Goal: Ask a question

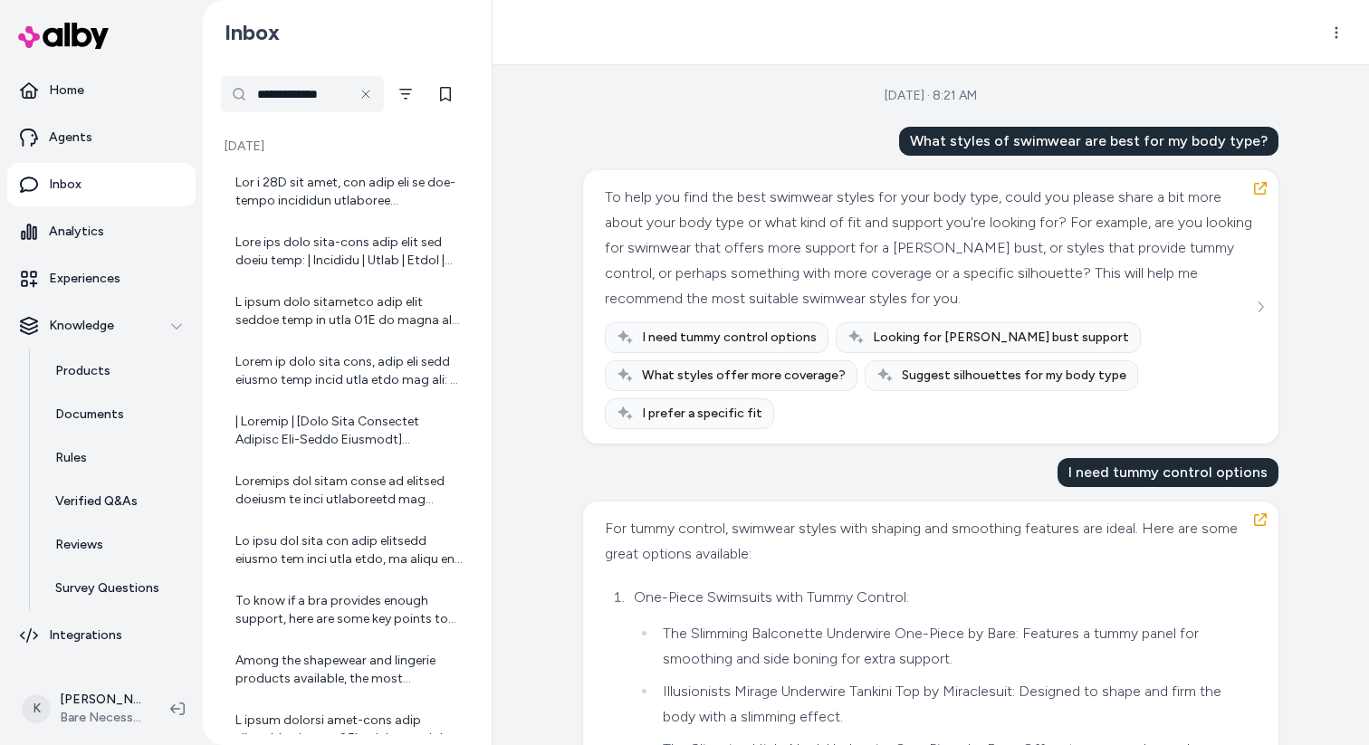
scroll to position [2003, 0]
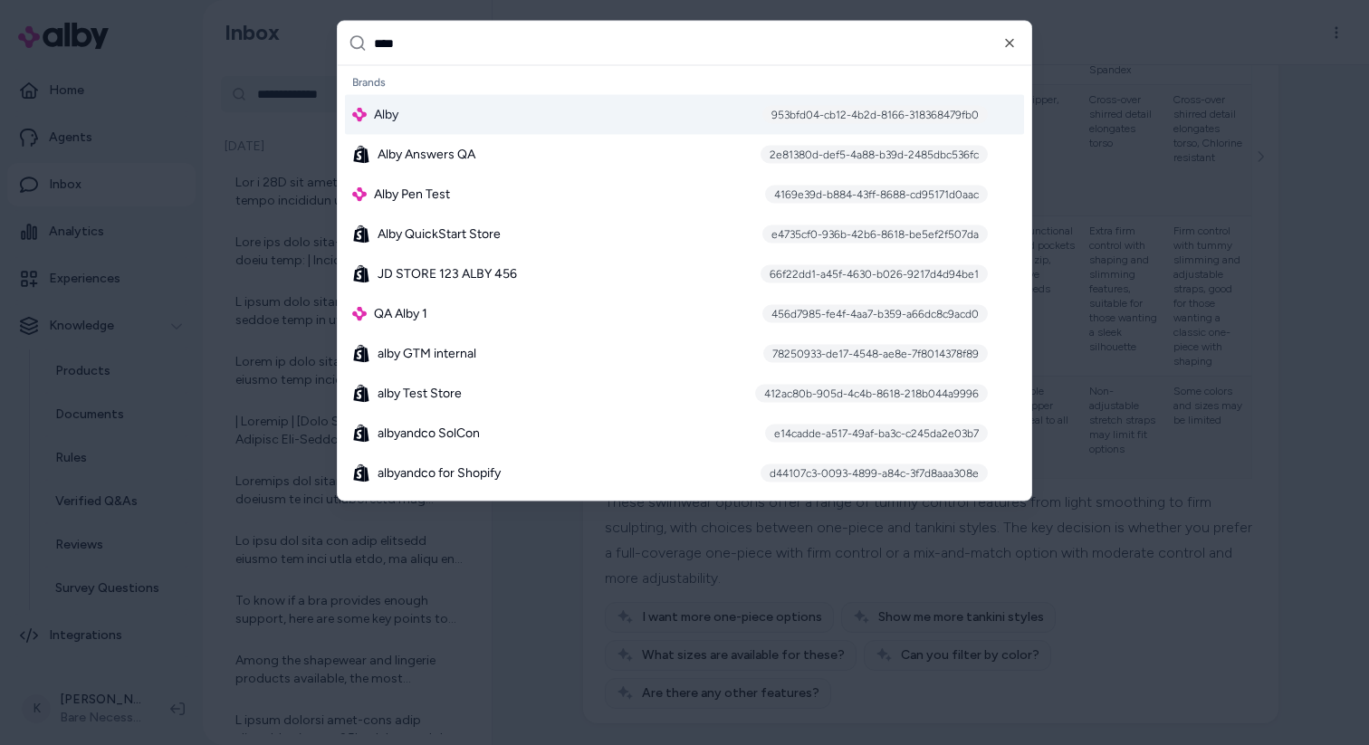
type input "****"
click at [436, 110] on div "Alby 953bfd04-cb12-4b2d-8166-318368479fb0" at bounding box center [684, 115] width 679 height 40
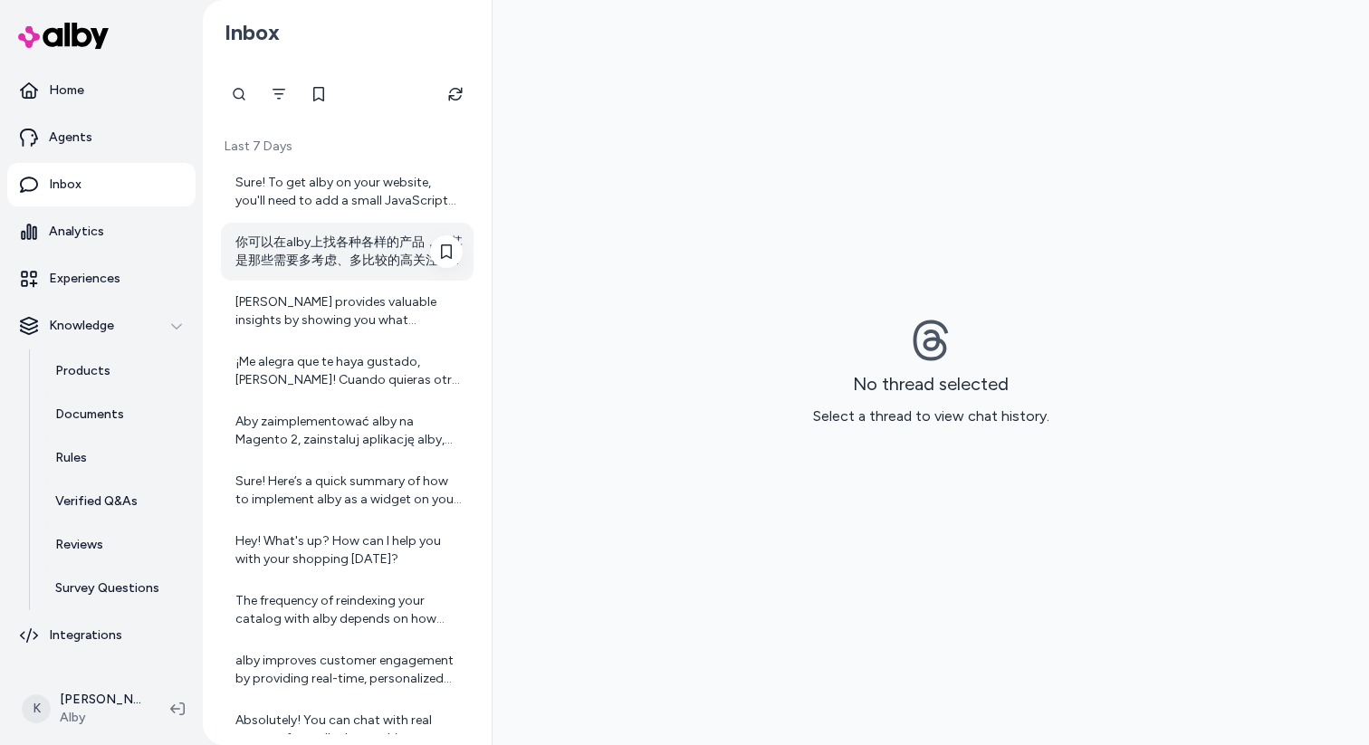
click at [356, 231] on div "你可以在alby上找各种各样的产品，尤其是那些需要多考虑、多比较的高关注度产品。比如： - 电子产品：手机、电脑、家电等 - 运动户外装备：自行车、露营装备等…" at bounding box center [347, 252] width 253 height 58
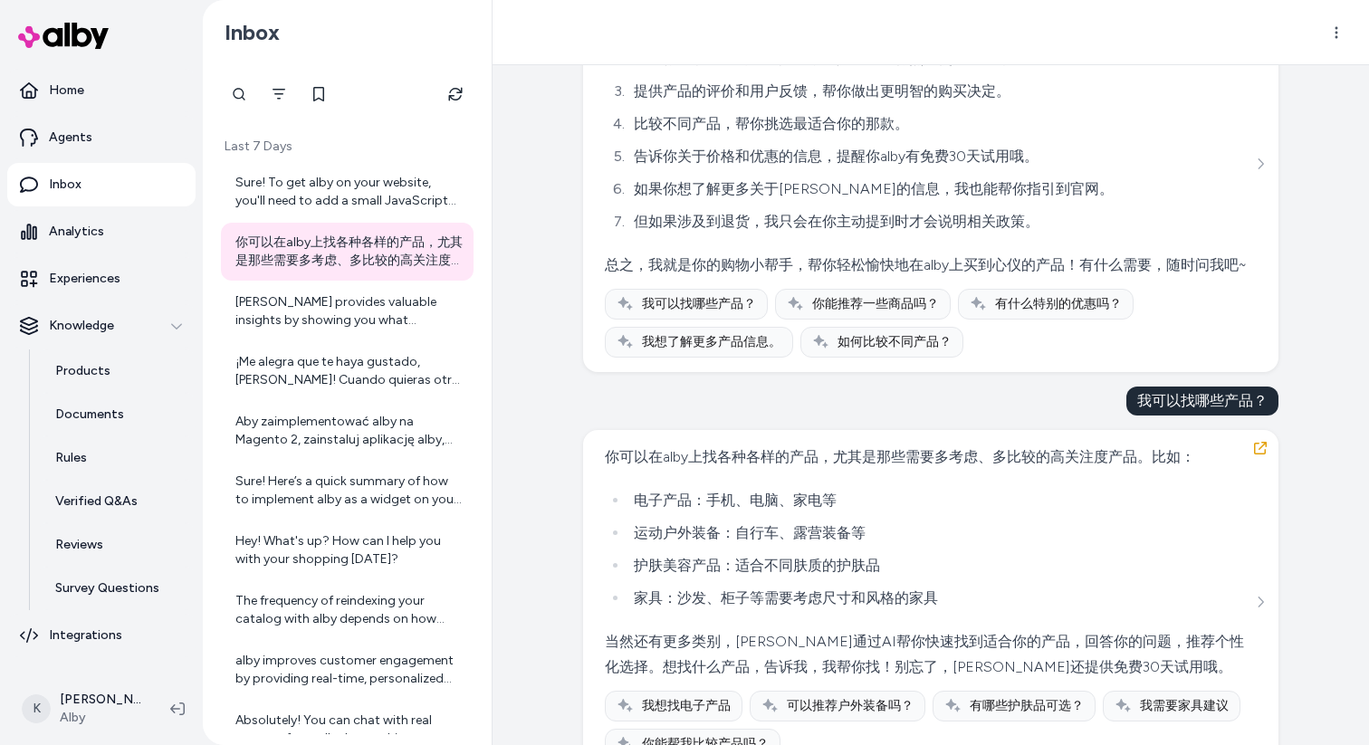
scroll to position [341, 0]
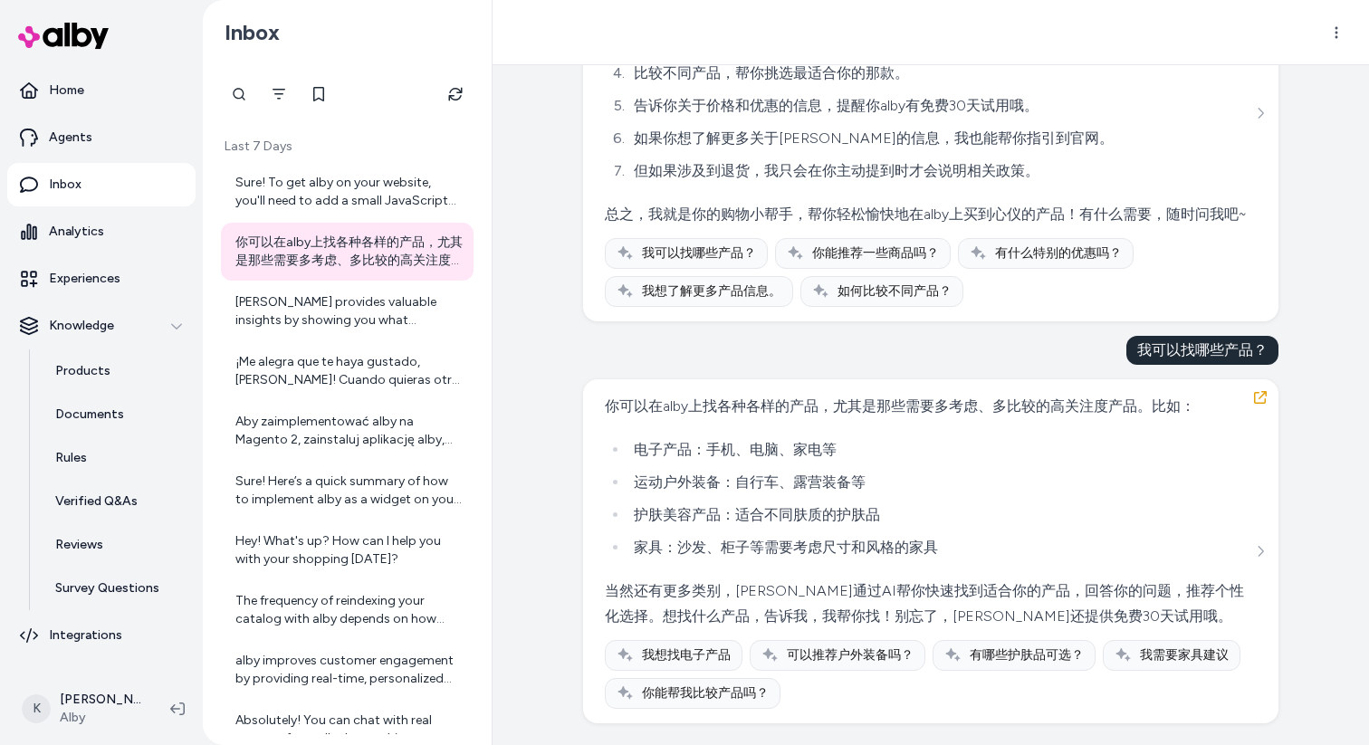
click at [262, 146] on p "Last 7 Days" at bounding box center [347, 147] width 253 height 18
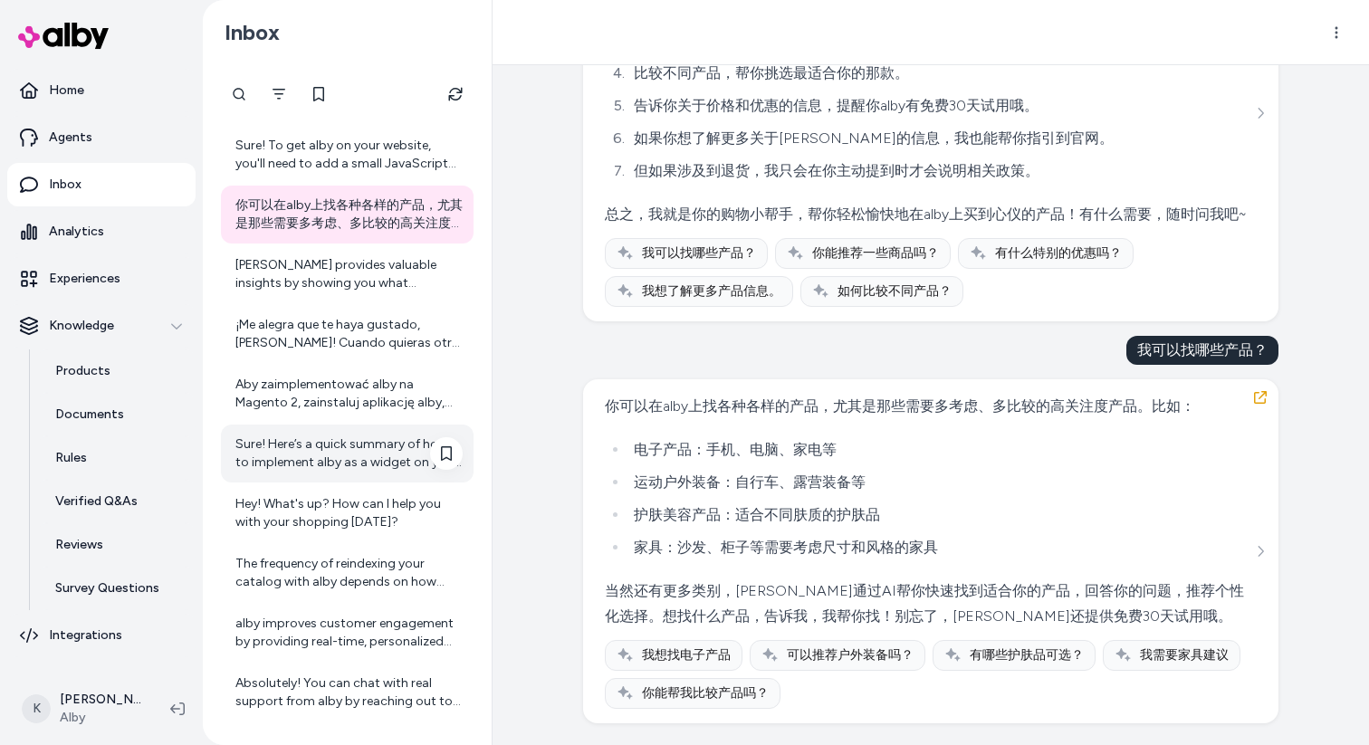
scroll to position [0, 0]
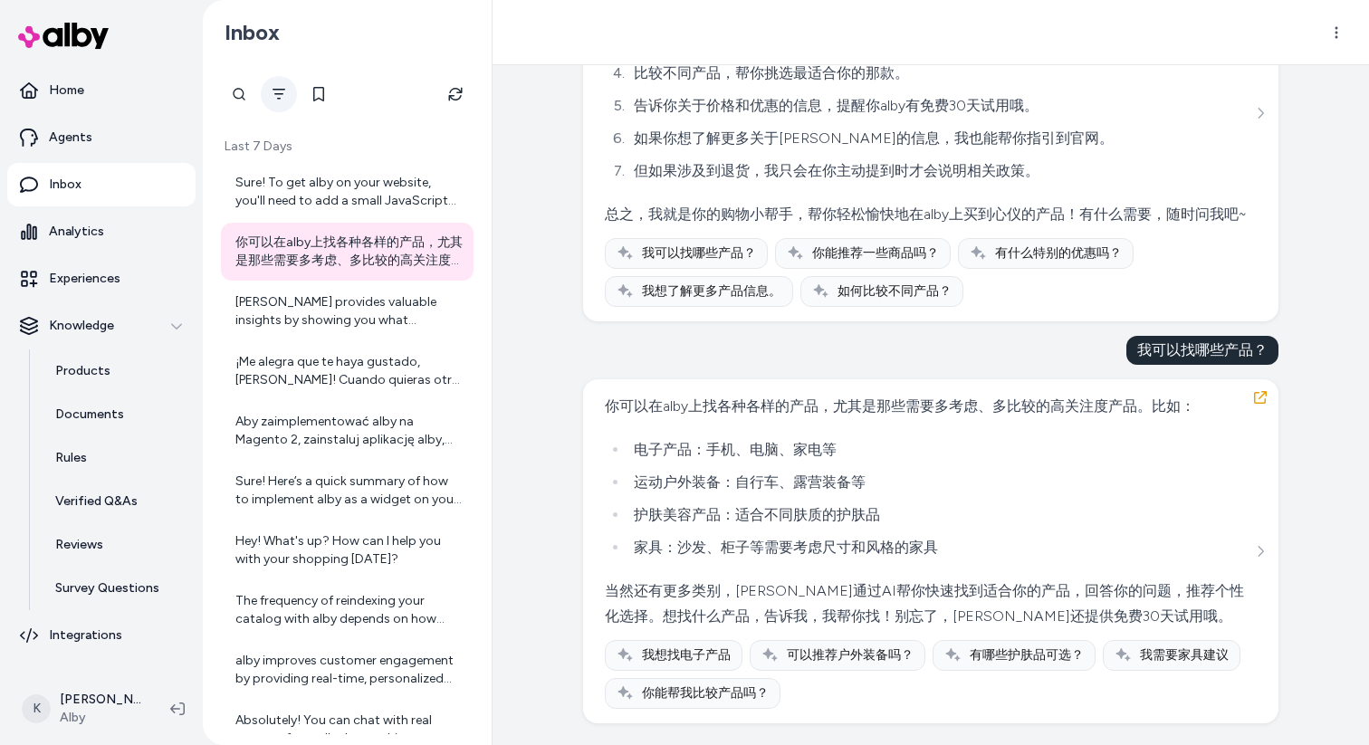
click at [272, 103] on button "Filter" at bounding box center [279, 94] width 36 height 36
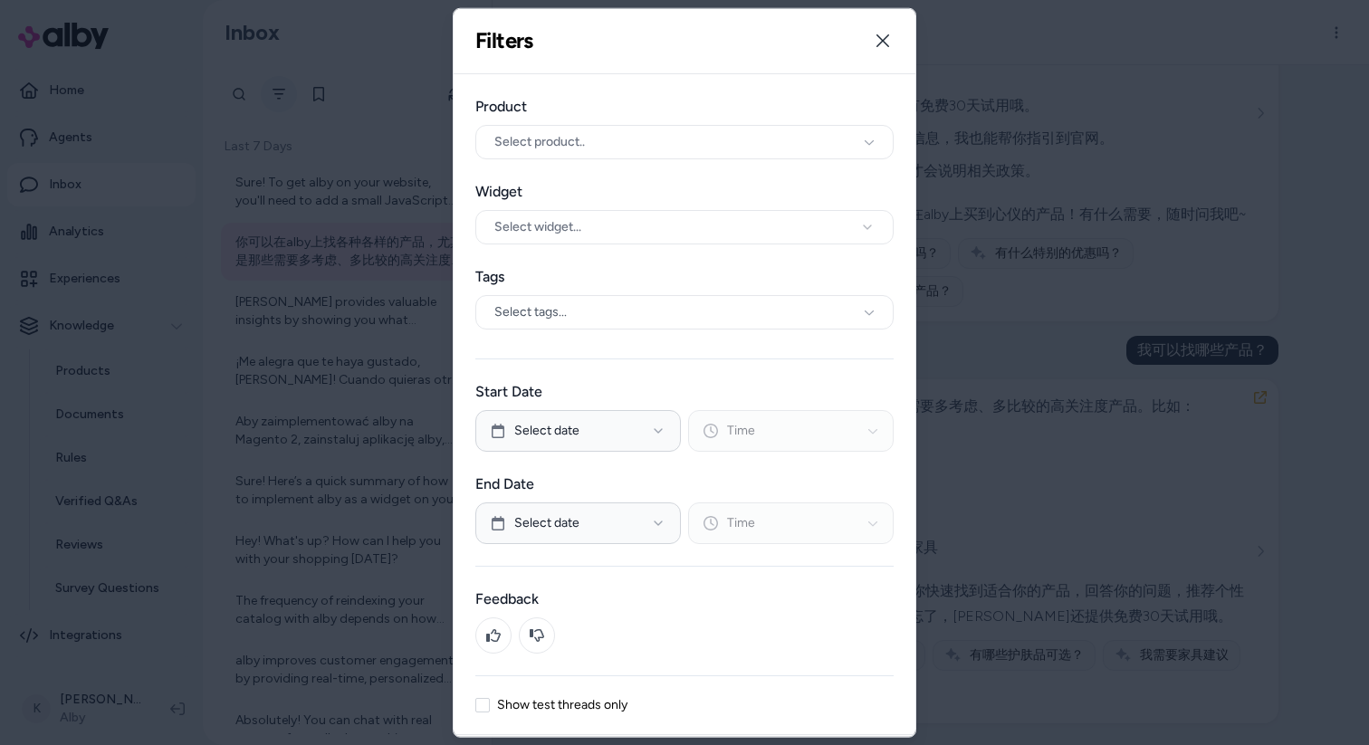
click at [272, 103] on div at bounding box center [684, 372] width 1369 height 745
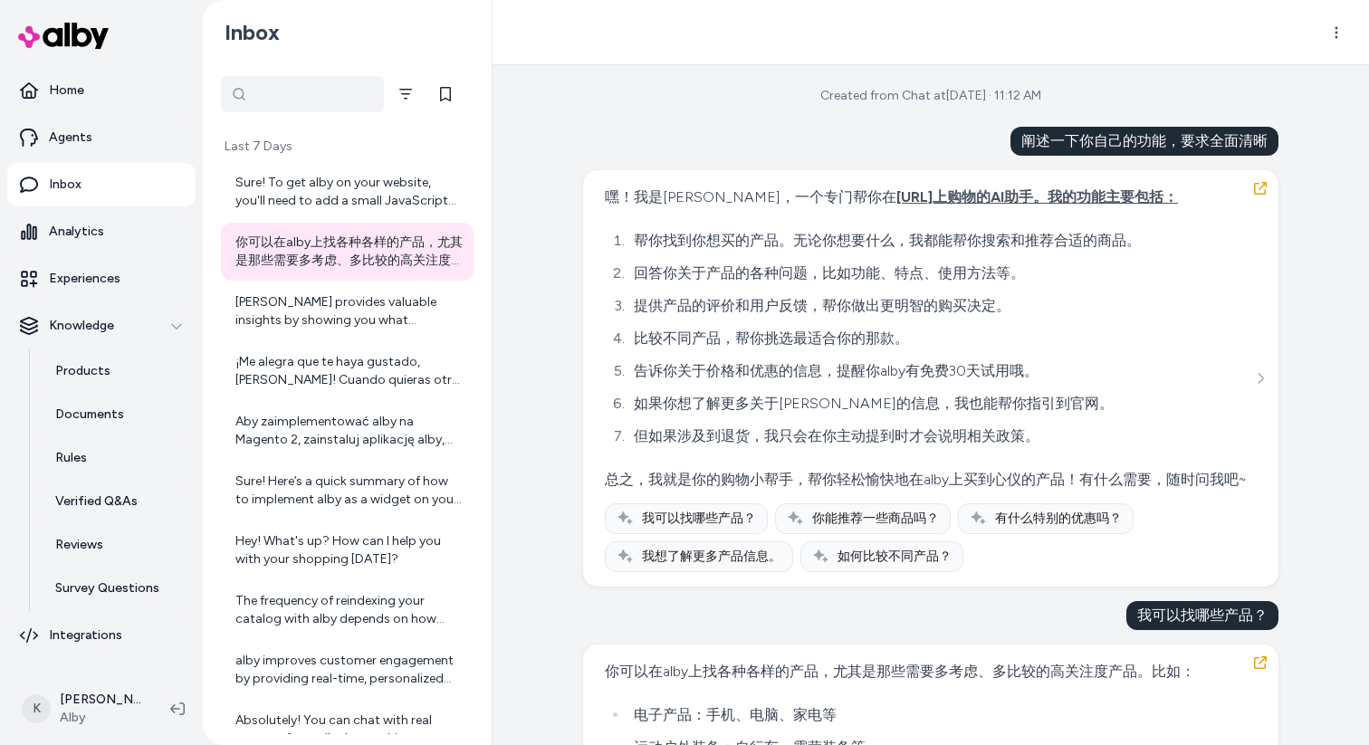
click at [256, 89] on div at bounding box center [302, 94] width 163 height 36
click at [319, 217] on div "Sure! To get alby on your website, you'll need to add a small JavaScript snippe…" at bounding box center [347, 192] width 253 height 58
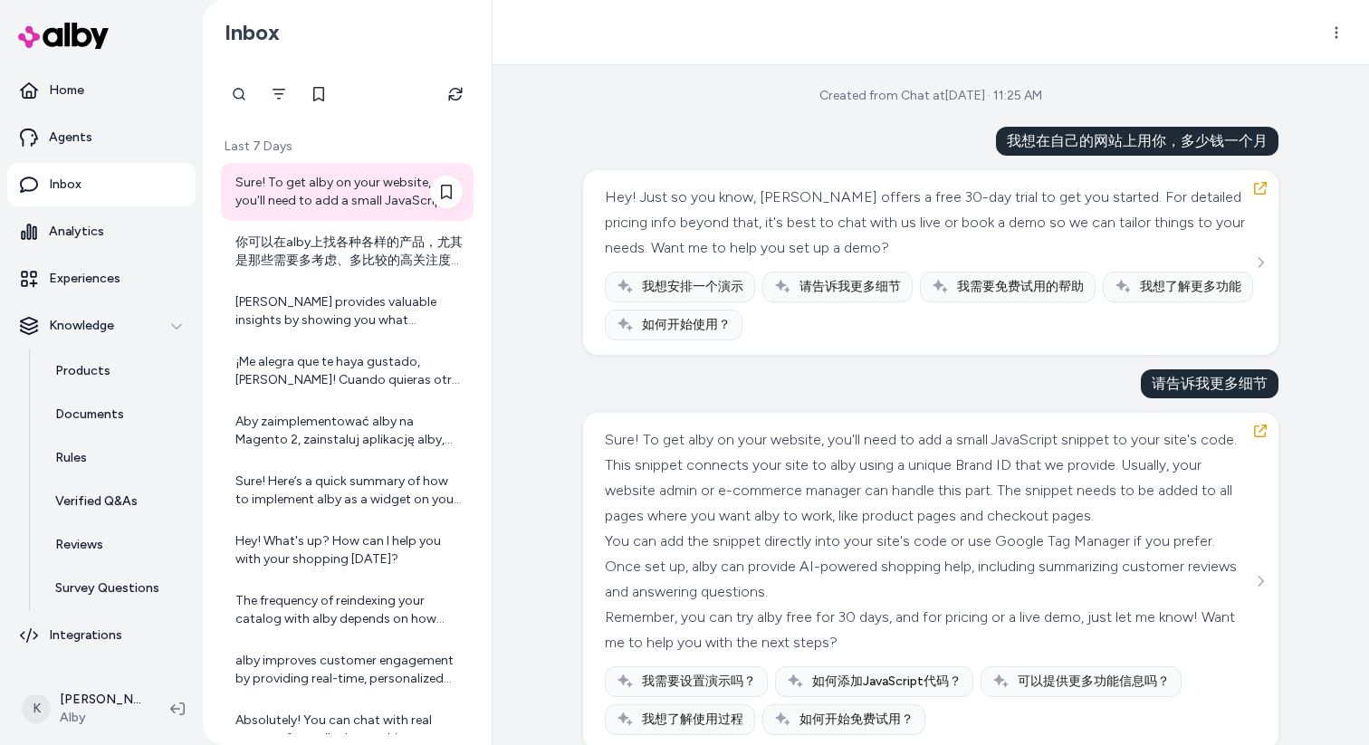
click at [330, 197] on div "Sure! To get alby on your website, you'll need to add a small JavaScript snippe…" at bounding box center [348, 192] width 227 height 36
click at [289, 100] on button "Filter" at bounding box center [279, 94] width 36 height 36
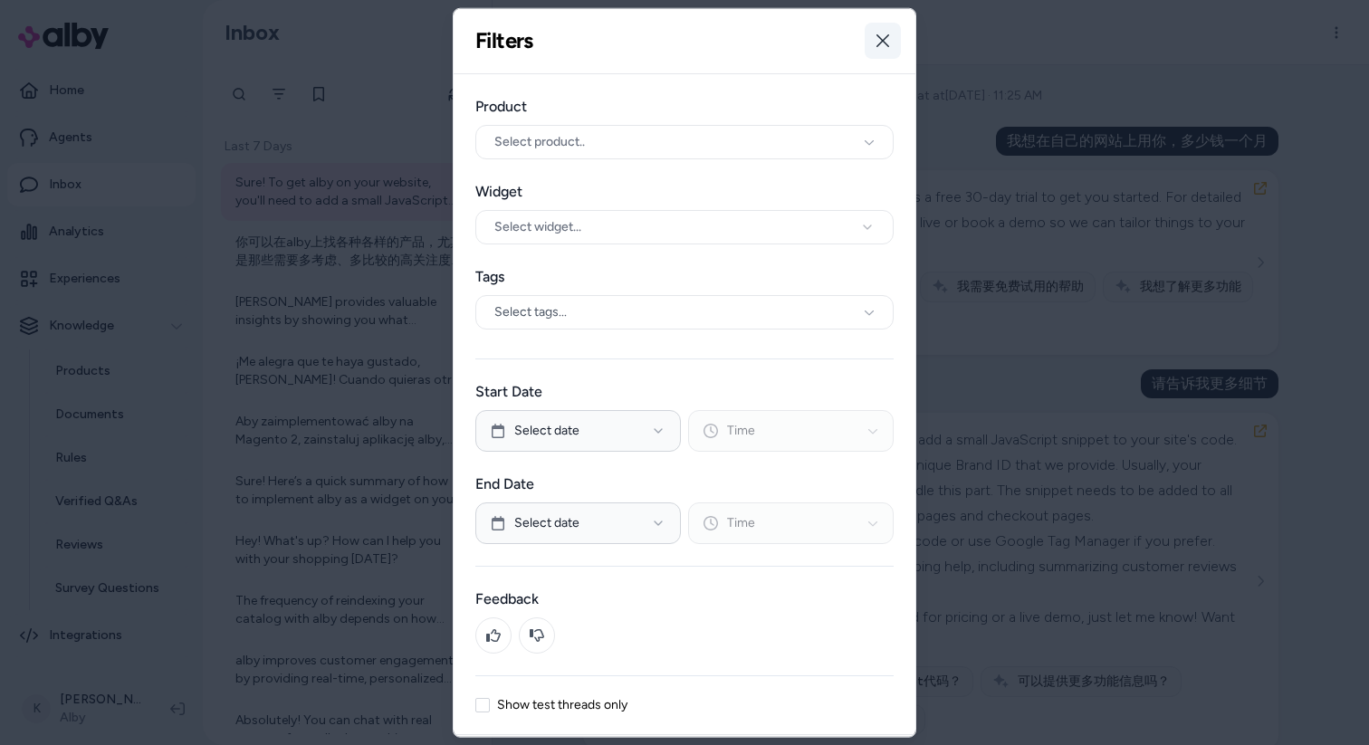
click at [878, 51] on button "Close" at bounding box center [883, 41] width 36 height 36
